Goal: Information Seeking & Learning: Learn about a topic

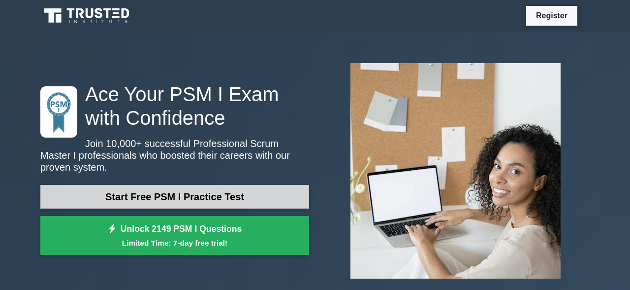
click at [148, 194] on link "Start Free PSM I Practice Test" at bounding box center [174, 197] width 269 height 24
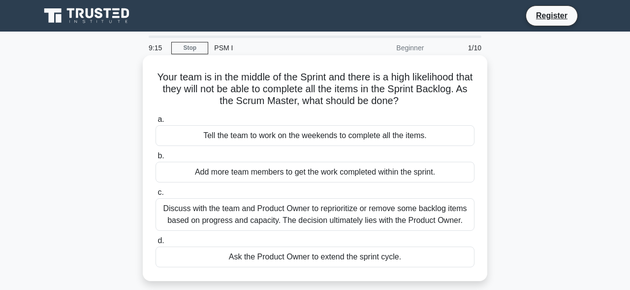
click at [305, 219] on div "Discuss with the team and Product Owner to reprioritize or remove some backlog …" at bounding box center [315, 214] width 319 height 33
click at [156, 196] on input "c. Discuss with the team and Product Owner to reprioritize or remove some backl…" at bounding box center [156, 192] width 0 height 6
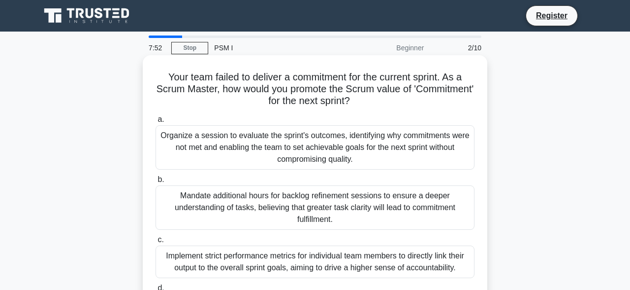
click at [346, 148] on div "Organize a session to evaluate the sprint's outcomes, identifying why commitmen…" at bounding box center [315, 147] width 319 height 44
click at [156, 123] on input "a. Organize a session to evaluate the sprint's outcomes, identifying why commit…" at bounding box center [156, 119] width 0 height 6
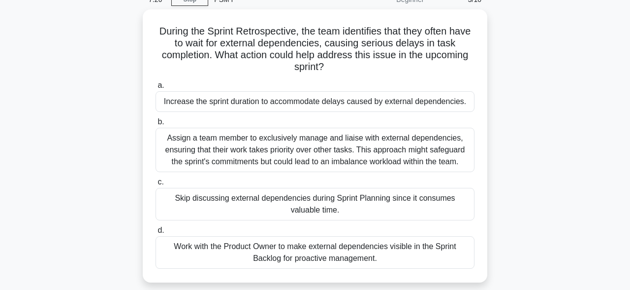
scroll to position [52, 0]
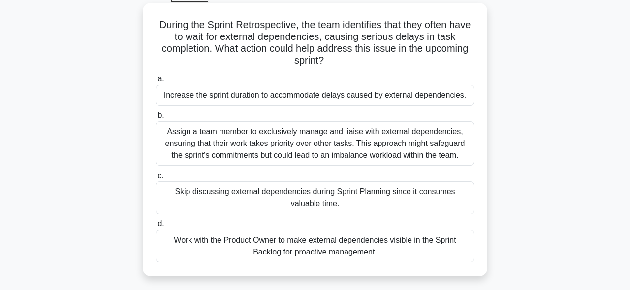
click at [348, 246] on div "Work with the Product Owner to make external dependencies visible in the Sprint…" at bounding box center [315, 246] width 319 height 33
click at [156, 227] on input "d. Work with the Product Owner to make external dependencies visible in the Spr…" at bounding box center [156, 224] width 0 height 6
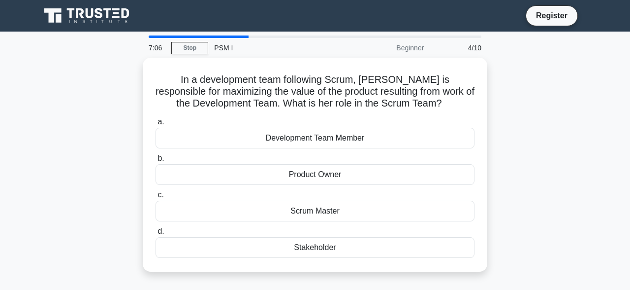
scroll to position [0, 0]
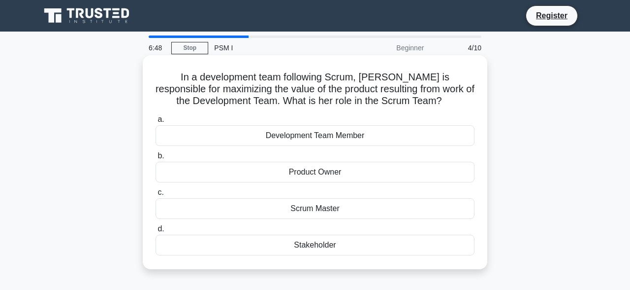
click at [412, 176] on div "Product Owner" at bounding box center [315, 172] width 319 height 21
click at [156, 159] on input "b. Product Owner" at bounding box center [156, 156] width 0 height 6
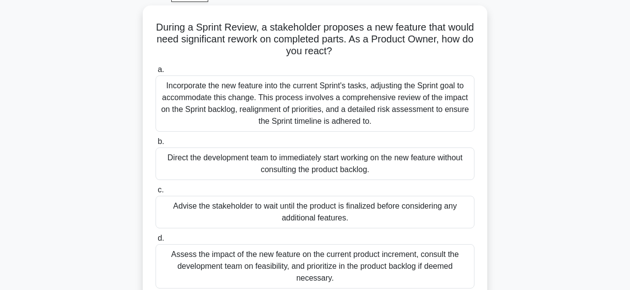
scroll to position [78, 0]
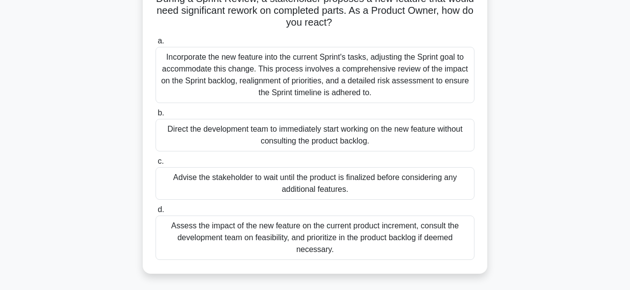
click at [335, 79] on div "Incorporate the new feature into the current Sprint's tasks, adjusting the Spri…" at bounding box center [315, 75] width 319 height 56
click at [156, 44] on input "a. Incorporate the new feature into the current Sprint's tasks, adjusting the S…" at bounding box center [156, 41] width 0 height 6
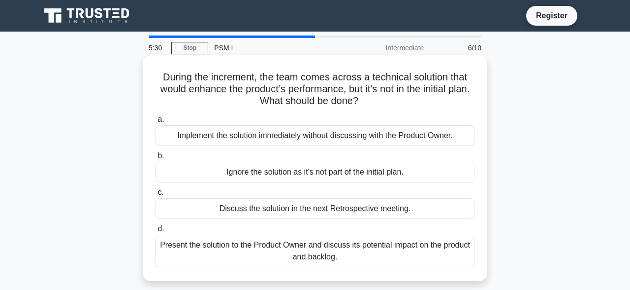
scroll to position [0, 0]
click at [368, 250] on div "Present the solution to the Product Owner and discuss its potential impact on t…" at bounding box center [315, 250] width 319 height 33
click at [156, 232] on input "d. Present the solution to the Product Owner and discuss its potential impact o…" at bounding box center [156, 229] width 0 height 6
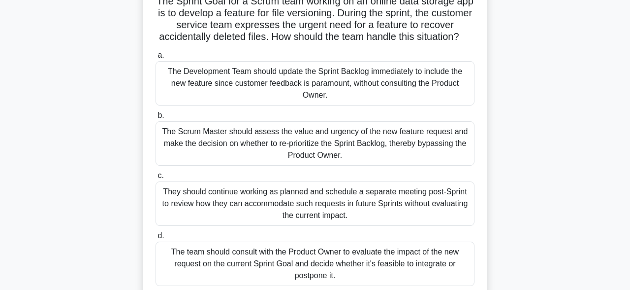
scroll to position [104, 0]
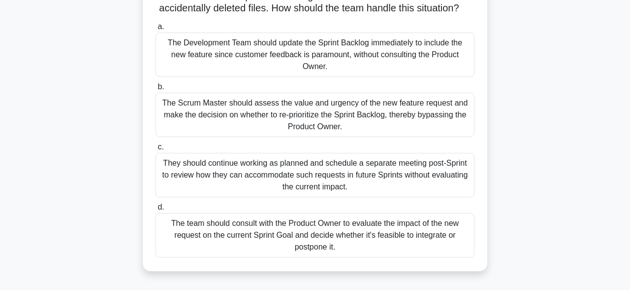
click at [355, 235] on div "The team should consult with the Product Owner to evaluate the impact of the ne…" at bounding box center [315, 235] width 319 height 44
click at [156, 210] on input "d. The team should consult with the Product Owner to evaluate the impact of the…" at bounding box center [156, 207] width 0 height 6
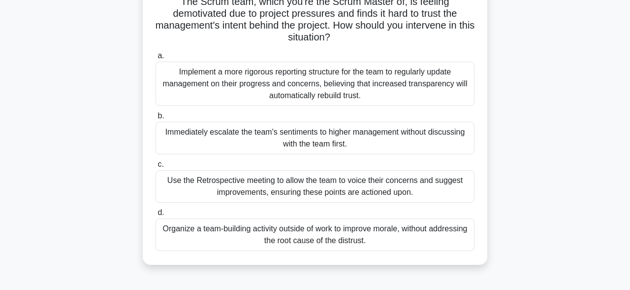
scroll to position [78, 0]
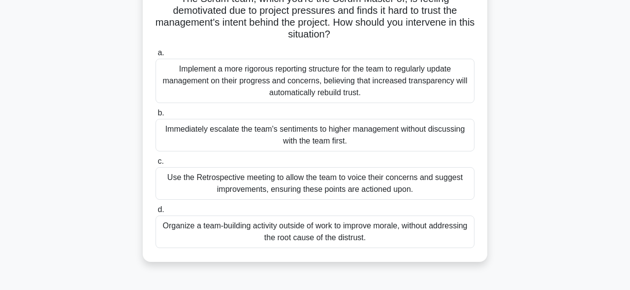
click at [347, 136] on div "Immediately escalate the team's sentiments to higher management without discuss…" at bounding box center [315, 135] width 319 height 33
click at [156, 116] on input "b. Immediately escalate the team's sentiments to higher management without disc…" at bounding box center [156, 113] width 0 height 6
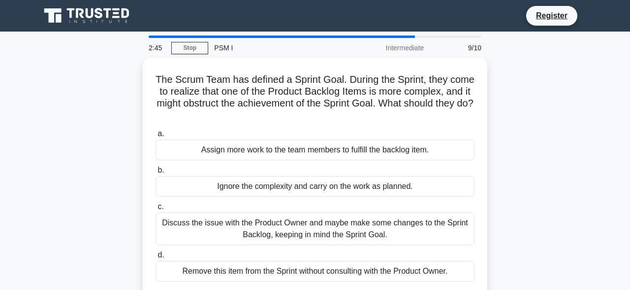
scroll to position [26, 0]
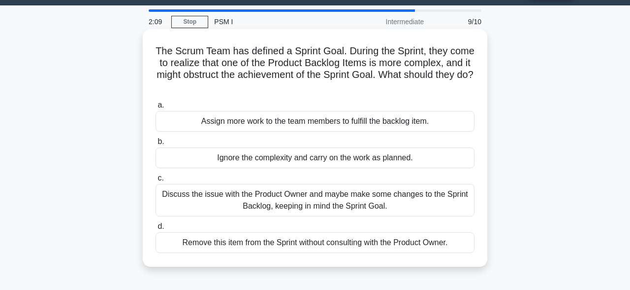
click at [396, 197] on div "Discuss the issue with the Product Owner and maybe make some changes to the Spr…" at bounding box center [315, 200] width 319 height 33
click at [156, 181] on input "c. Discuss the issue with the Product Owner and maybe make some changes to the …" at bounding box center [156, 178] width 0 height 6
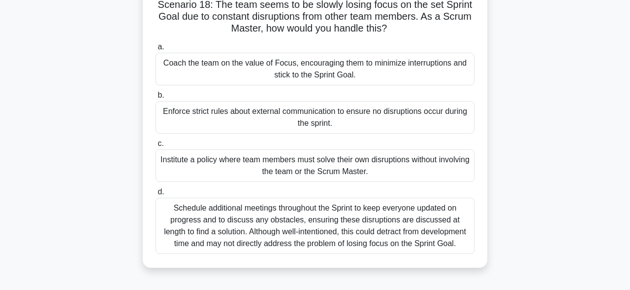
scroll to position [78, 0]
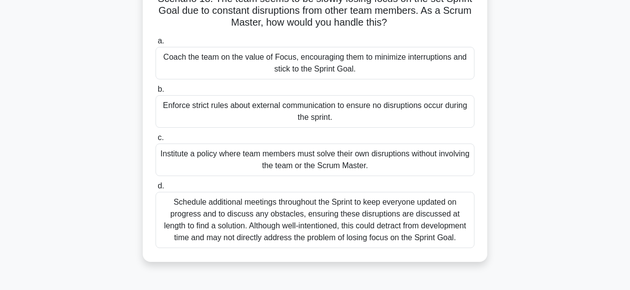
click at [377, 63] on div "Coach the team on the value of Focus, encouraging them to minimize interruption…" at bounding box center [315, 63] width 319 height 33
click at [156, 44] on input "a. Coach the team on the value of Focus, encouraging them to minimize interrupt…" at bounding box center [156, 41] width 0 height 6
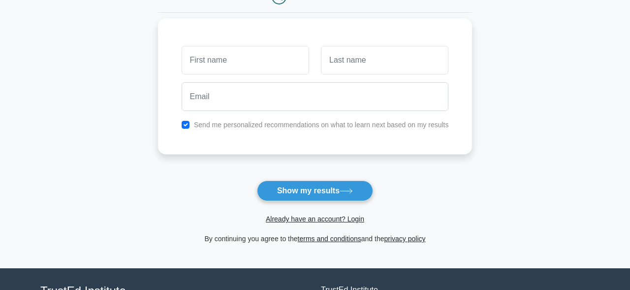
scroll to position [49, 0]
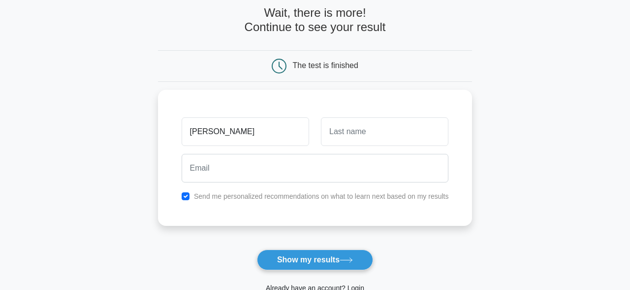
type input "Joss"
type input "Boss"
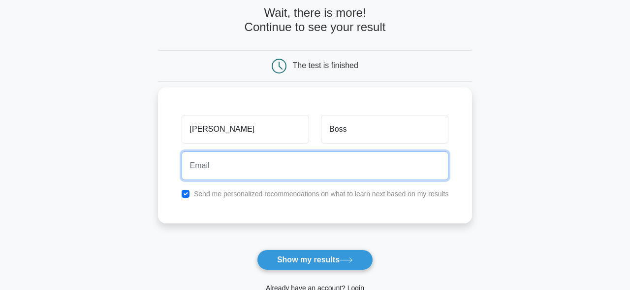
click at [233, 164] on input "email" at bounding box center [315, 165] width 267 height 29
paste input "nathanielhawk@hotmail.com"
type input "nathanielhawk@hotmail.com"
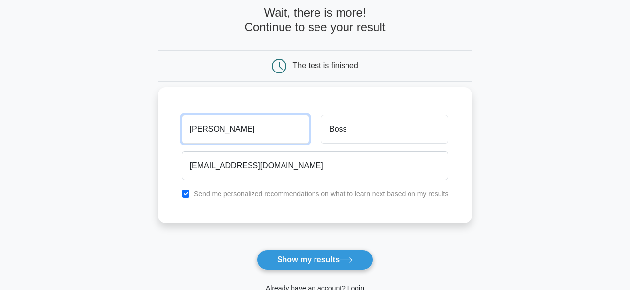
click at [228, 136] on input "Joss" at bounding box center [246, 129] width 128 height 29
type input "Nathan"
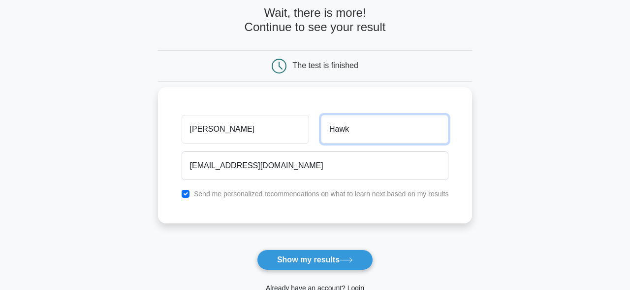
type input "Hawk"
click at [186, 195] on input "checkbox" at bounding box center [186, 194] width 8 height 8
checkbox input "false"
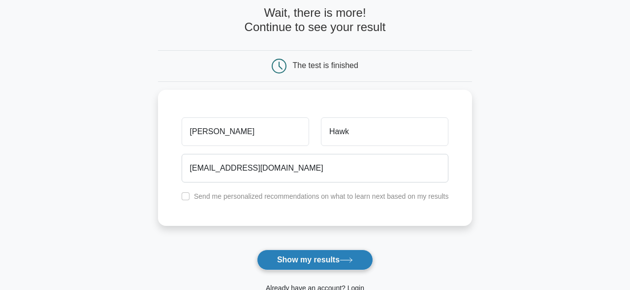
click at [323, 261] on button "Show my results" at bounding box center [315, 259] width 116 height 21
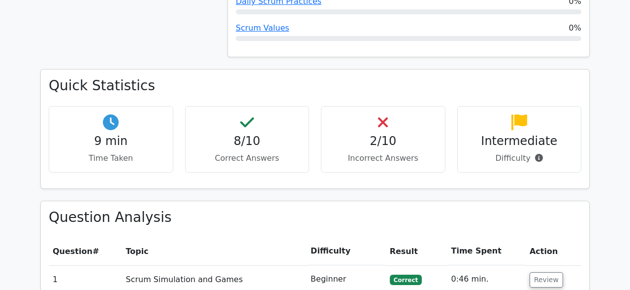
scroll to position [626, 0]
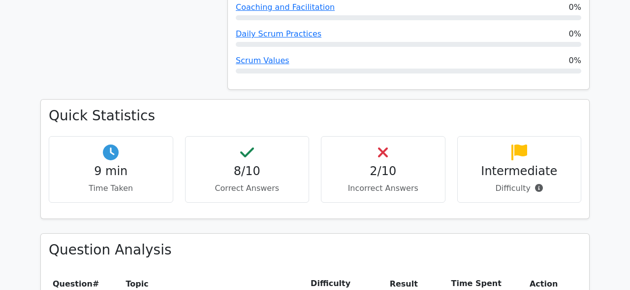
click at [392, 136] on div "2/10 Incorrect Answers" at bounding box center [383, 169] width 125 height 66
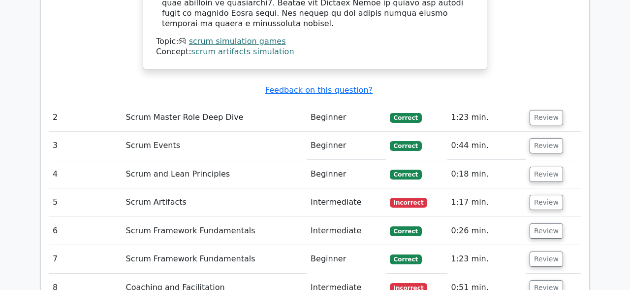
scroll to position [1357, 0]
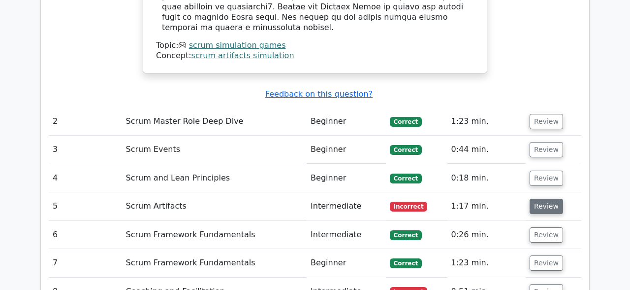
click at [540, 198] on button "Review" at bounding box center [546, 205] width 33 height 15
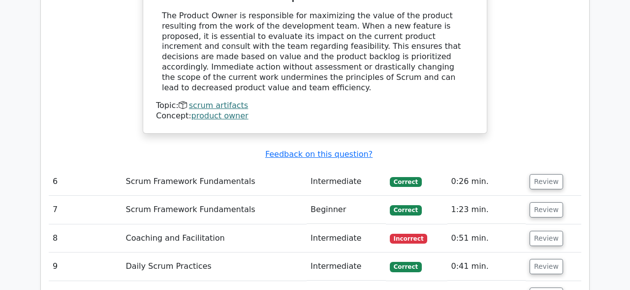
scroll to position [1879, 0]
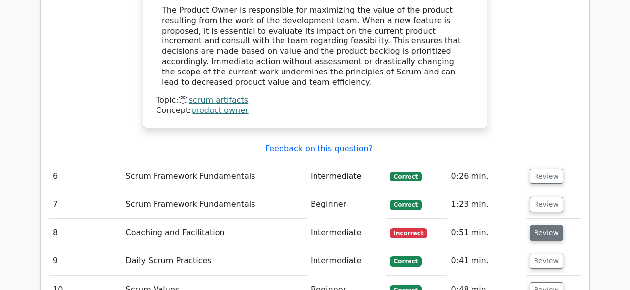
click at [553, 225] on button "Review" at bounding box center [546, 232] width 33 height 15
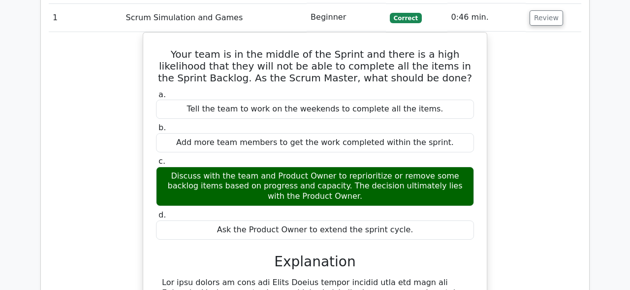
scroll to position [966, 0]
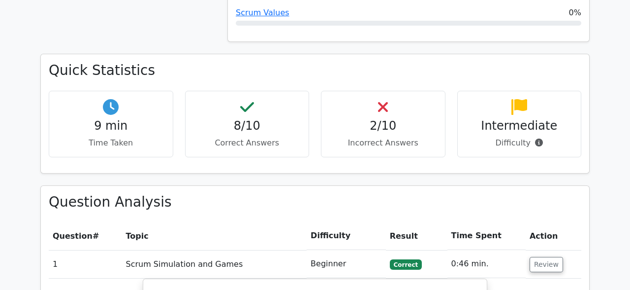
scroll to position [679, 0]
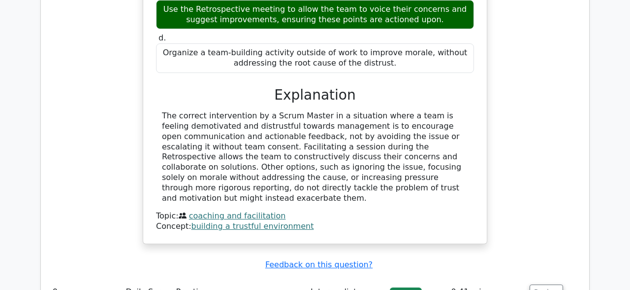
scroll to position [2297, 0]
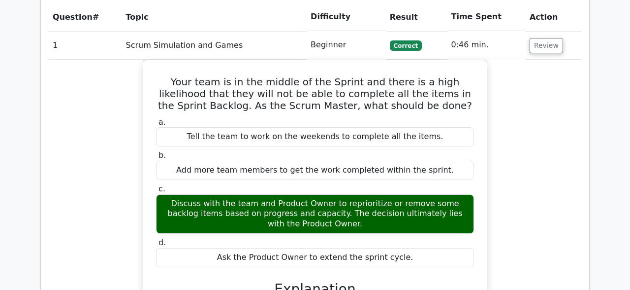
scroll to position [888, 0]
